Goal: Task Accomplishment & Management: Use online tool/utility

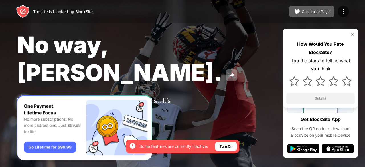
click at [347, 85] on img at bounding box center [346, 81] width 10 height 10
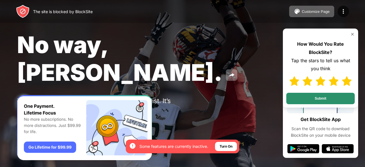
click at [333, 99] on button "Submit" at bounding box center [320, 98] width 68 height 11
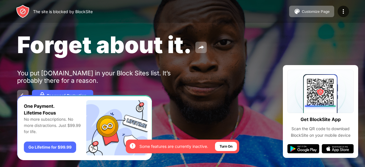
click at [233, 148] on div "Turn On" at bounding box center [226, 146] width 22 height 9
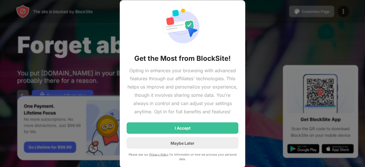
click at [204, 143] on div "Maybe Later" at bounding box center [182, 142] width 112 height 11
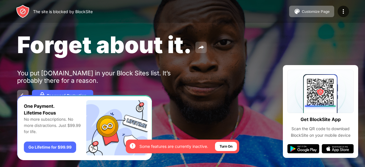
click at [202, 46] on img at bounding box center [200, 47] width 7 height 7
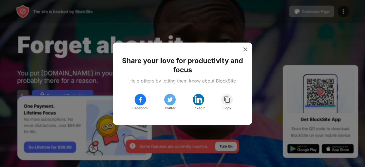
click at [248, 51] on div at bounding box center [244, 49] width 9 height 9
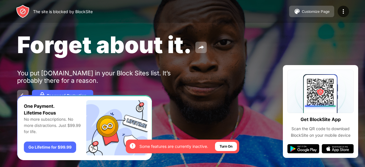
click at [304, 15] on button "Customize Page" at bounding box center [311, 11] width 45 height 11
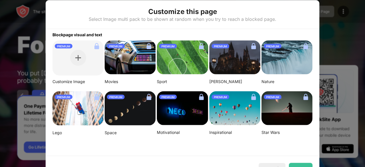
click at [77, 117] on img at bounding box center [77, 108] width 51 height 34
click at [352, 60] on div at bounding box center [182, 83] width 365 height 167
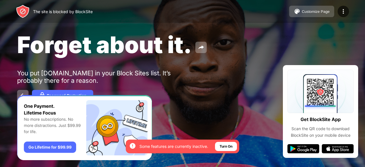
click at [325, 10] on div "Customize Page" at bounding box center [315, 11] width 28 height 4
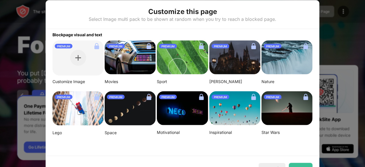
drag, startPoint x: 318, startPoint y: 37, endPoint x: 308, endPoint y: 27, distance: 14.7
click at [313, 166] on div "Customize this page Select Image multi pack to be shown at random when you try …" at bounding box center [182, 167] width 365 height 0
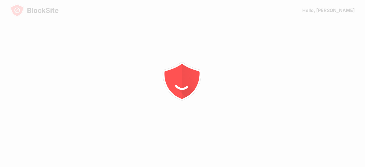
click at [187, 124] on icon "animation" at bounding box center [182, 83] width 103 height 103
